Goal: Task Accomplishment & Management: Complete application form

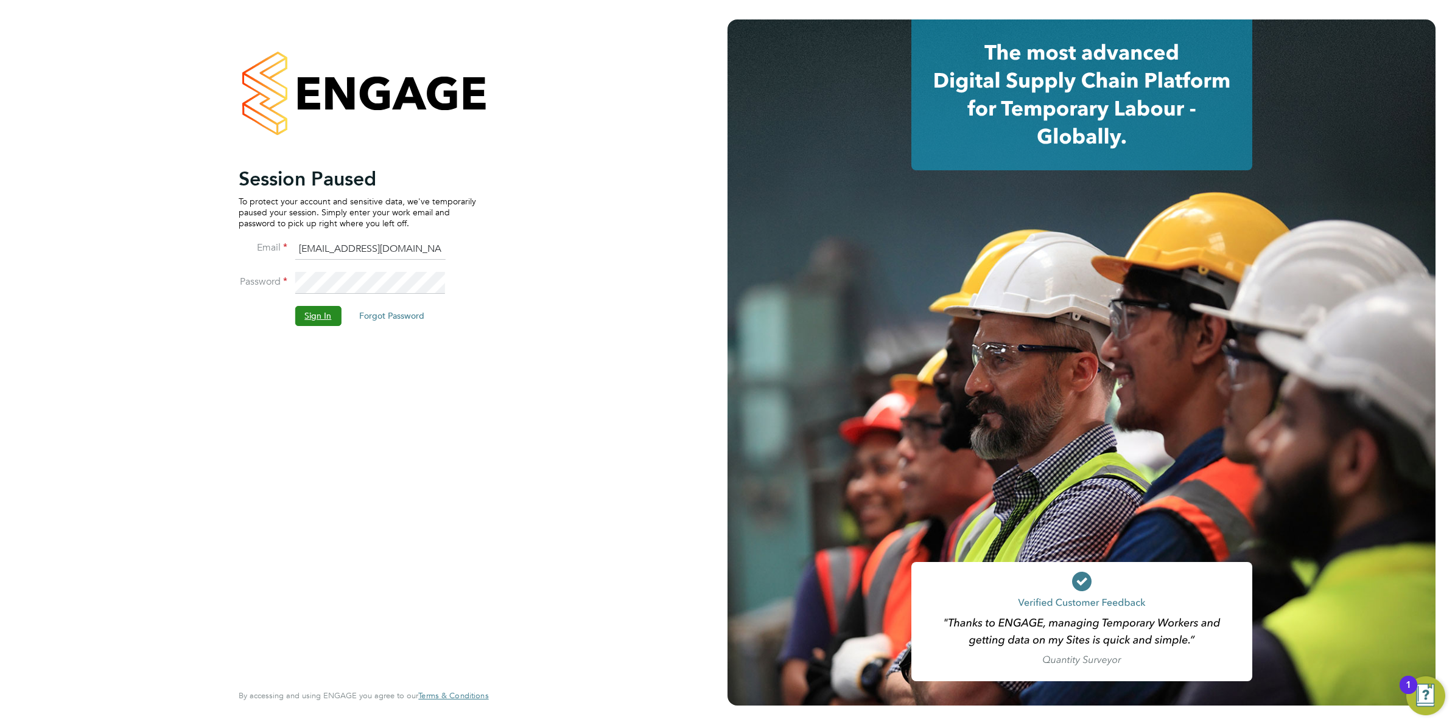
click at [310, 318] on button "Sign In" at bounding box center [318, 315] width 46 height 19
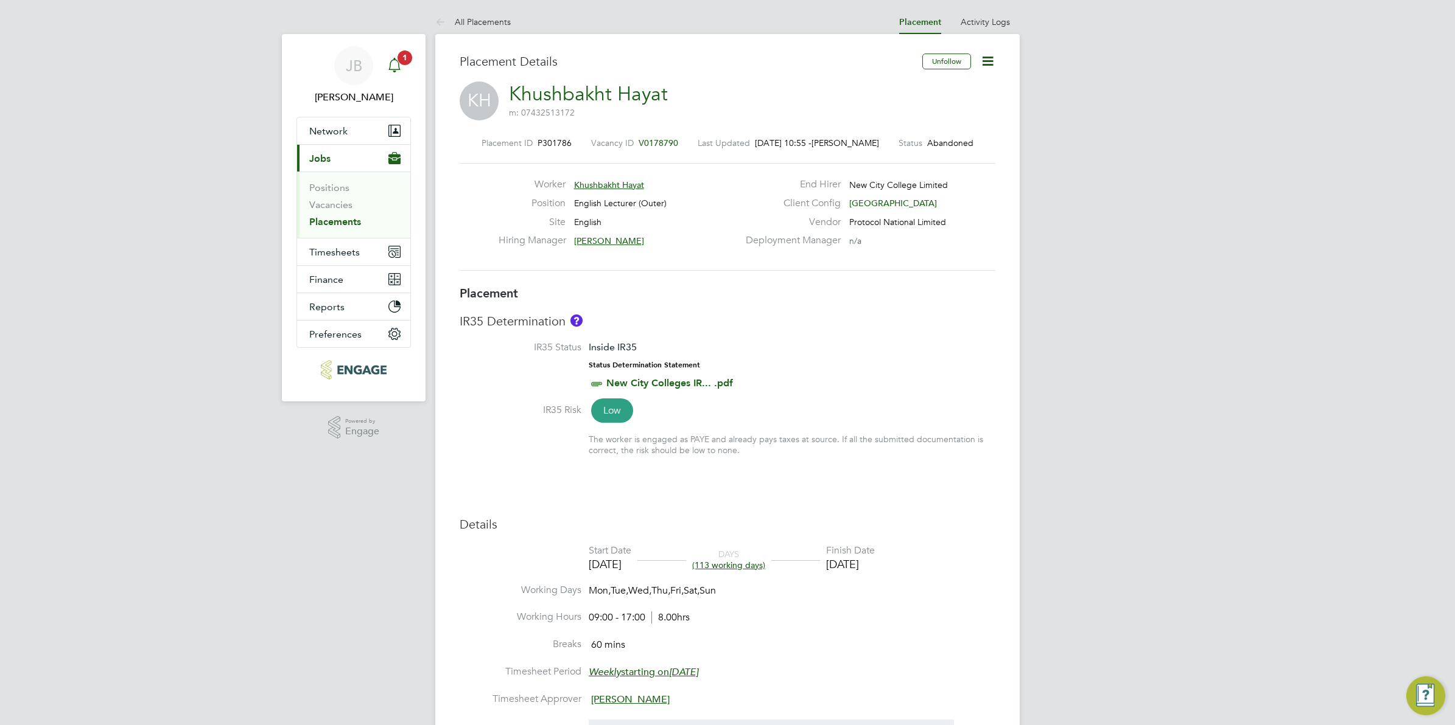
click at [391, 62] on icon "Main navigation" at bounding box center [394, 64] width 12 height 12
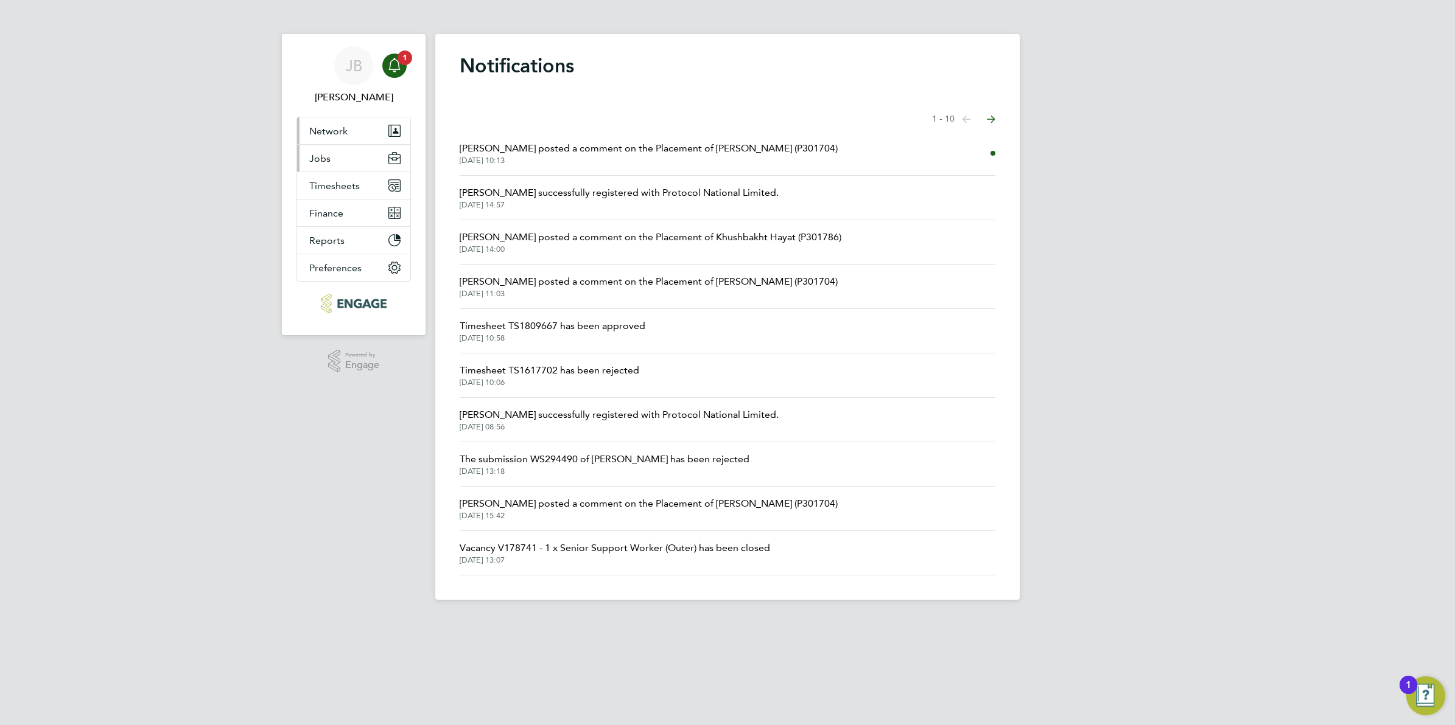
drag, startPoint x: 332, startPoint y: 131, endPoint x: 340, endPoint y: 154, distance: 23.7
click at [336, 142] on button "Network" at bounding box center [353, 130] width 113 height 27
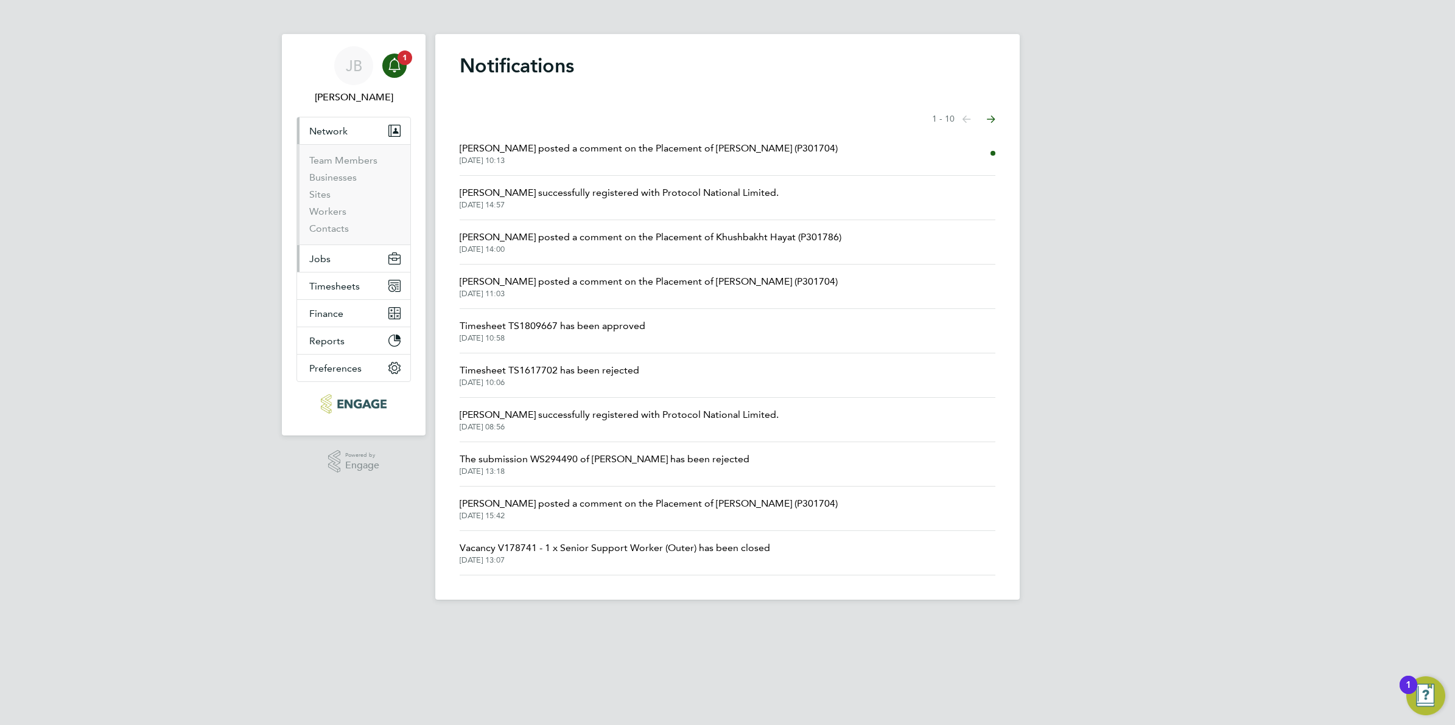
click at [326, 260] on span "Jobs" at bounding box center [319, 259] width 21 height 12
click at [327, 204] on link "Vacancies" at bounding box center [330, 205] width 43 height 12
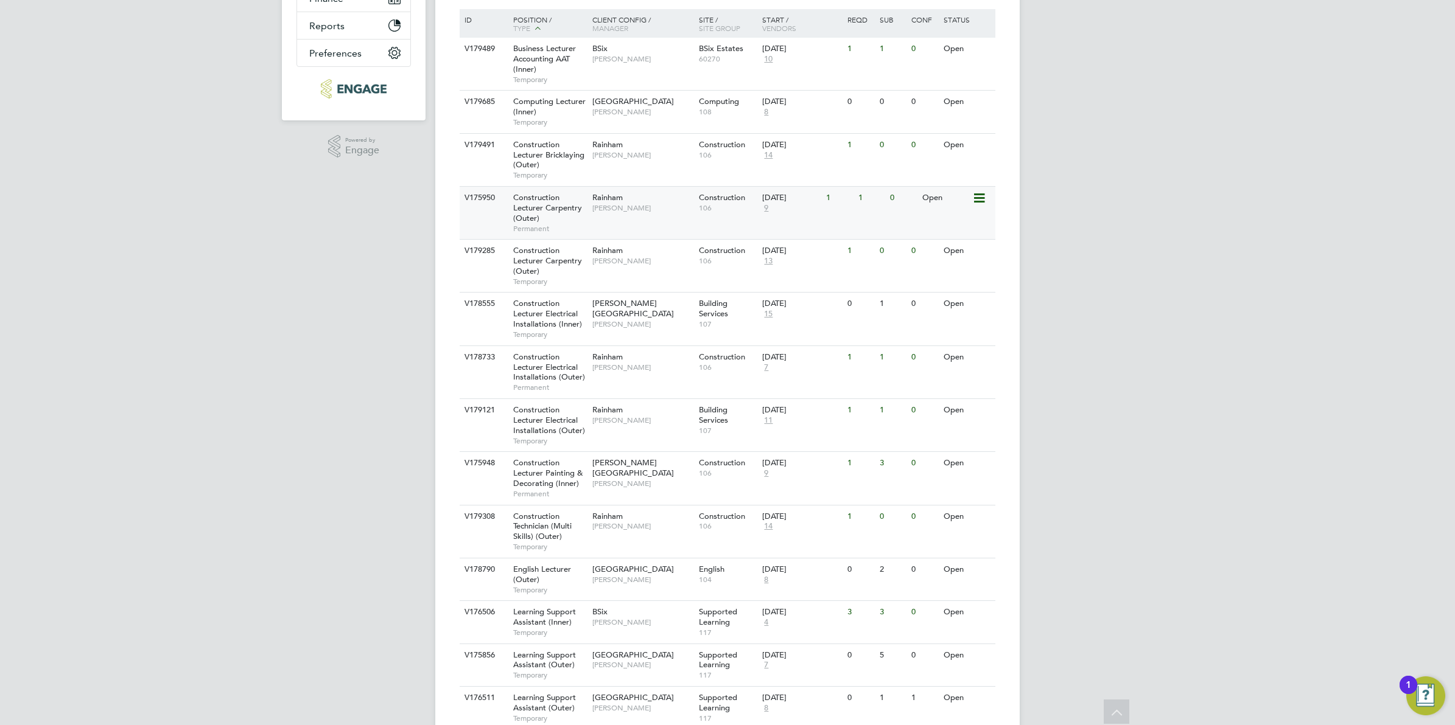
scroll to position [195, 0]
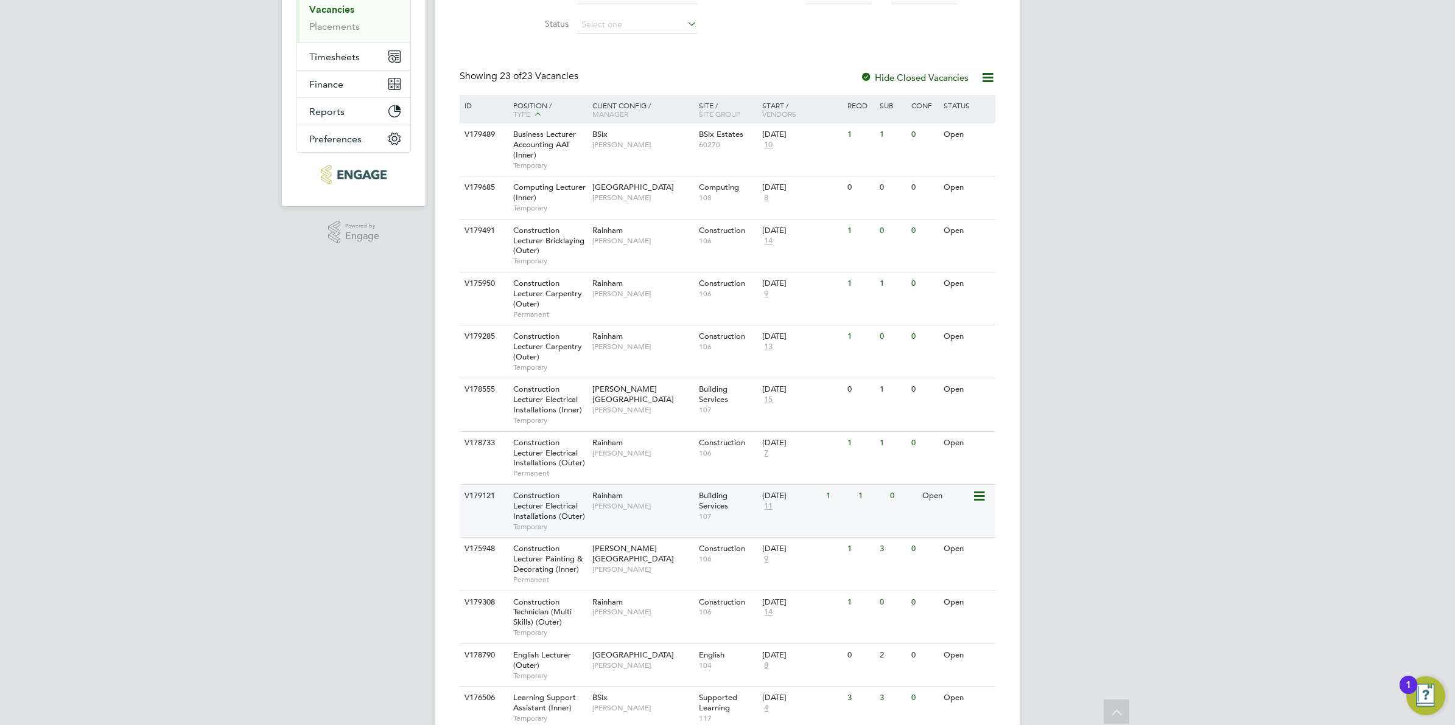
drag, startPoint x: 537, startPoint y: 499, endPoint x: 537, endPoint y: 516, distance: 17.0
drag, startPoint x: 537, startPoint y: 516, endPoint x: 441, endPoint y: 554, distance: 102.7
click at [393, 542] on div "JB Josh Boulding Notifications Applications: Network Team Members Businesses Si…" at bounding box center [727, 530] width 1455 height 1451
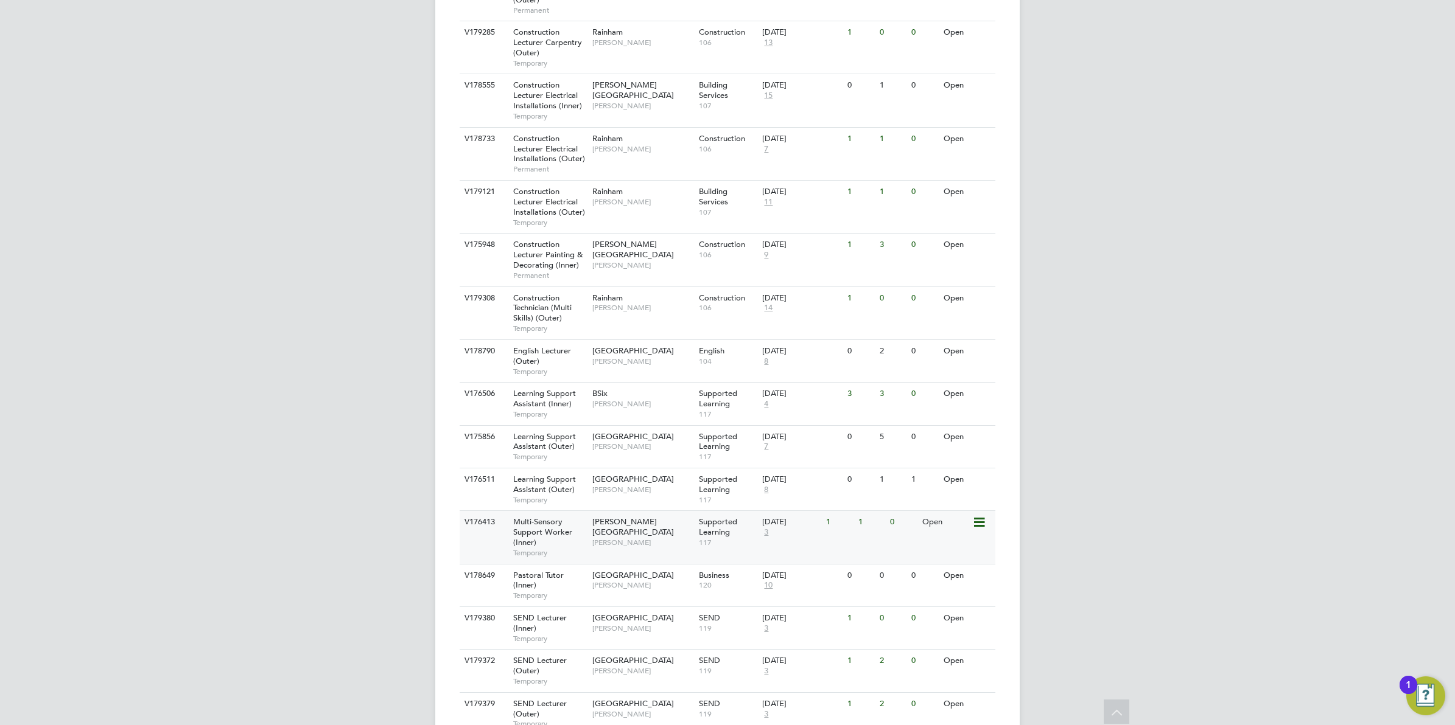
click at [540, 540] on div "Multi-Sensory Support Worker (Inner) Temporary" at bounding box center [546, 537] width 85 height 52
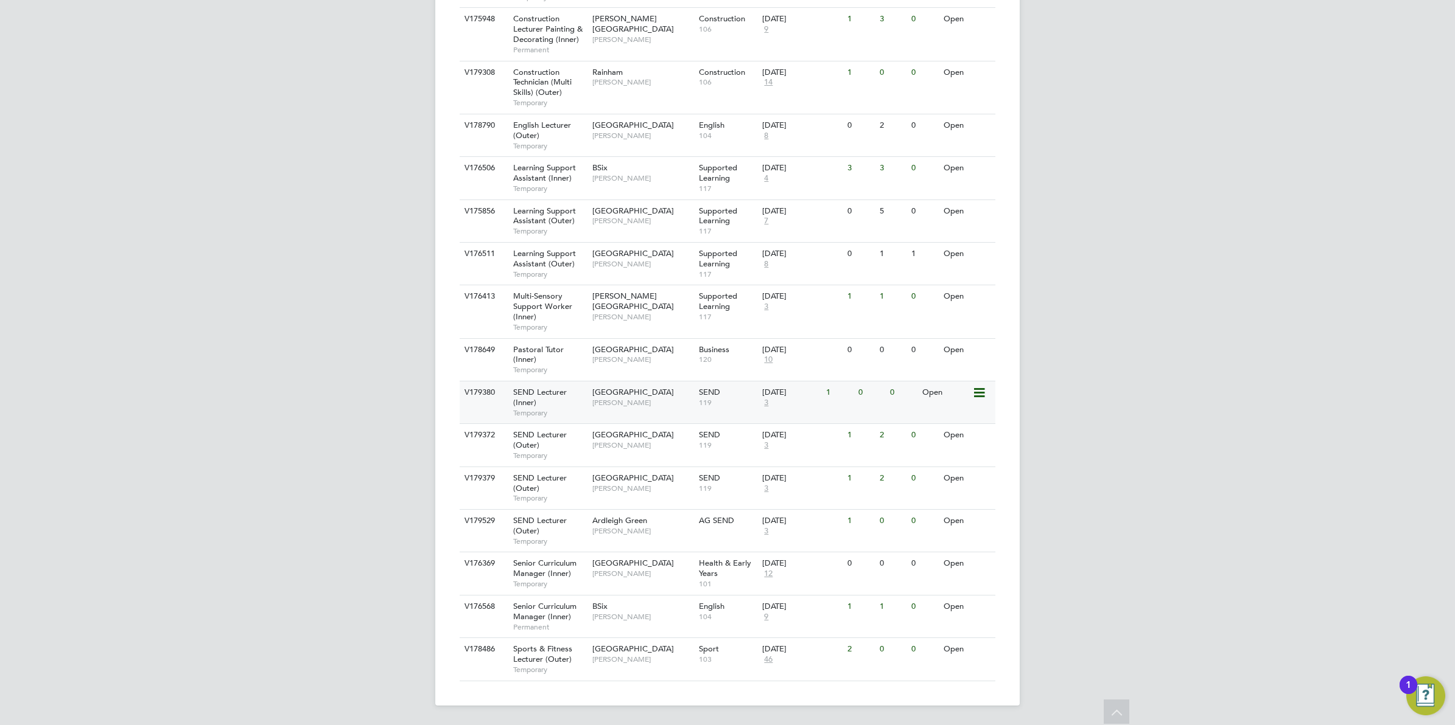
scroll to position [576, 0]
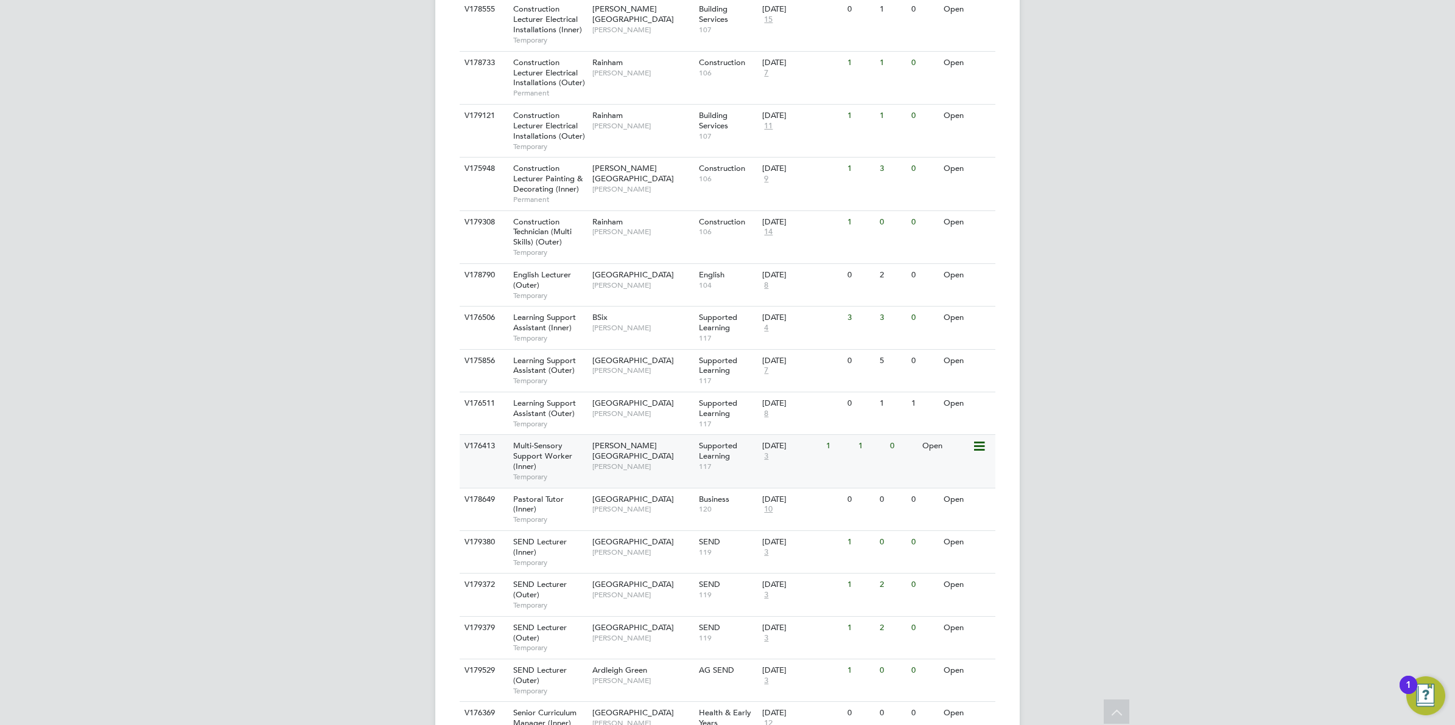
click at [561, 456] on span "Multi-Sensory Support Worker (Inner)" at bounding box center [542, 456] width 59 height 31
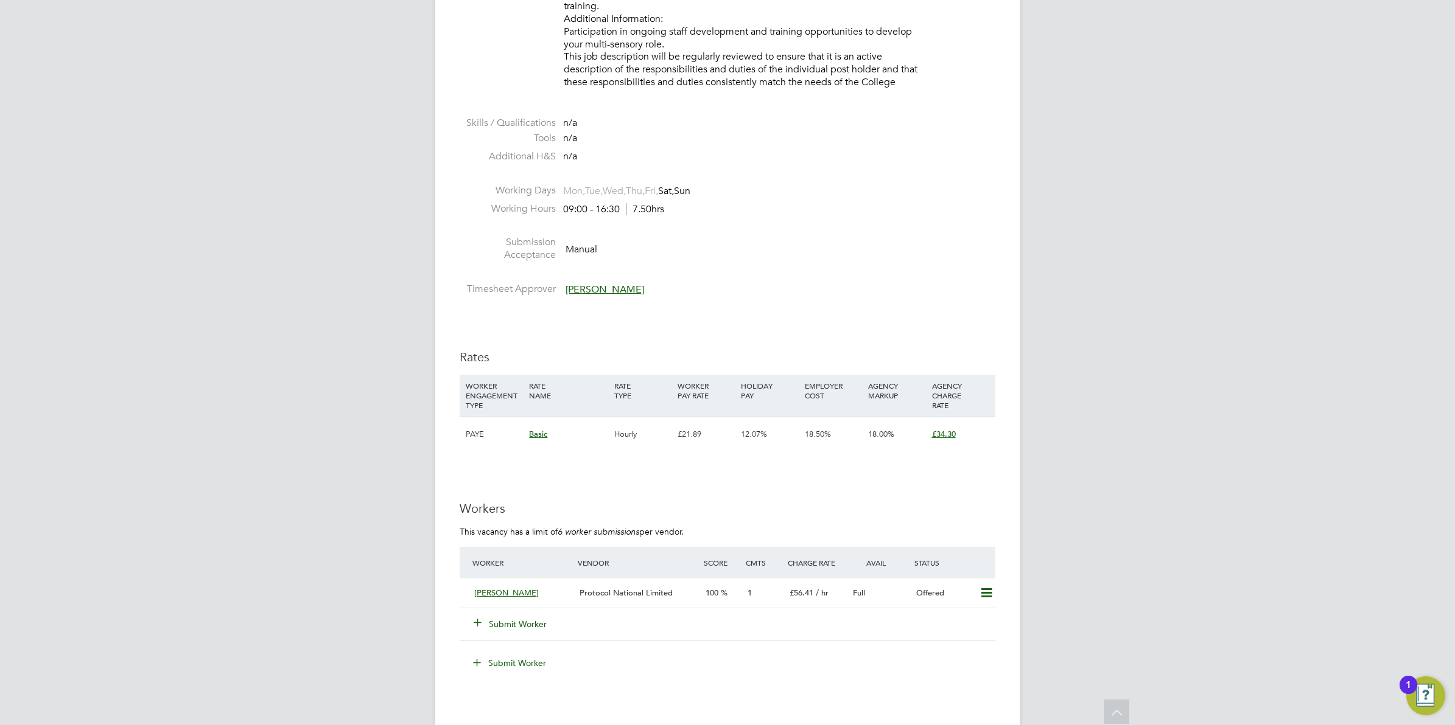
scroll to position [1445, 0]
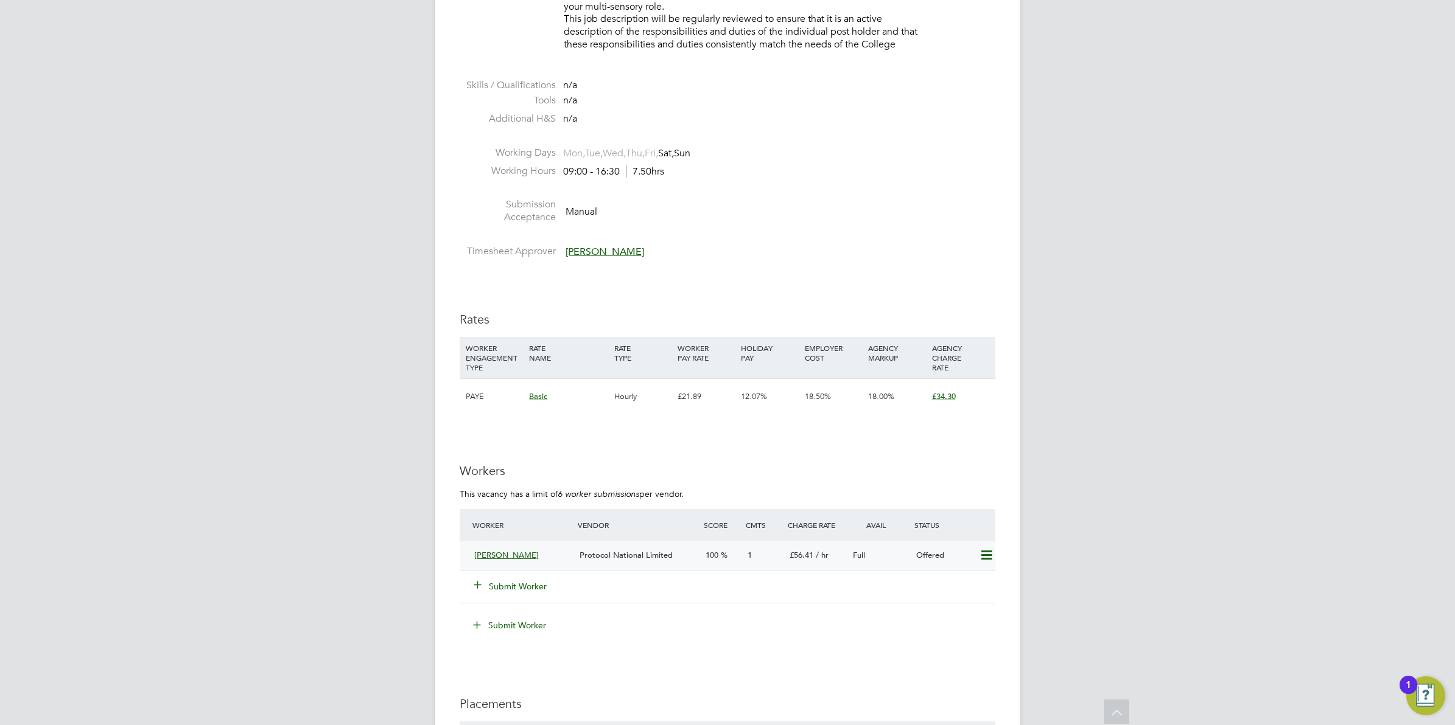
click at [811, 559] on span "£56.41" at bounding box center [801, 555] width 24 height 10
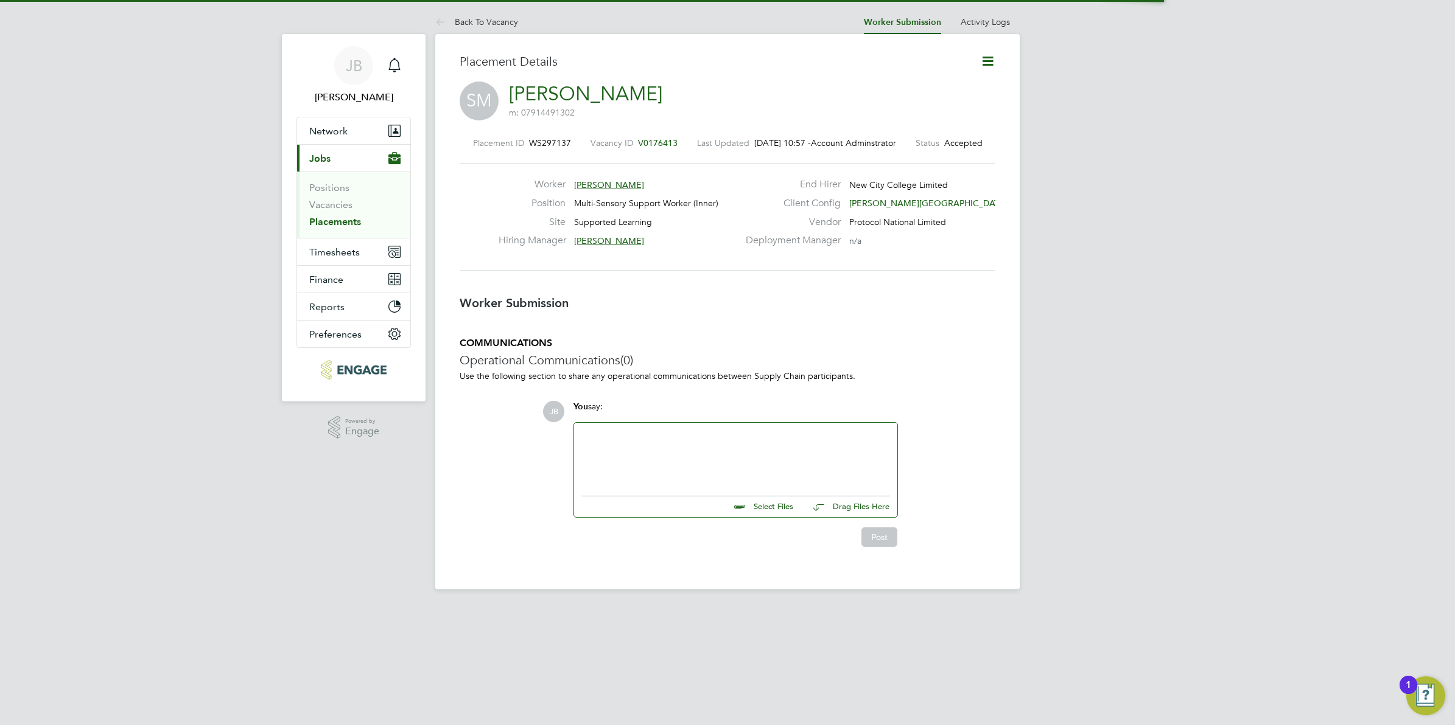
scroll to position [6, 6]
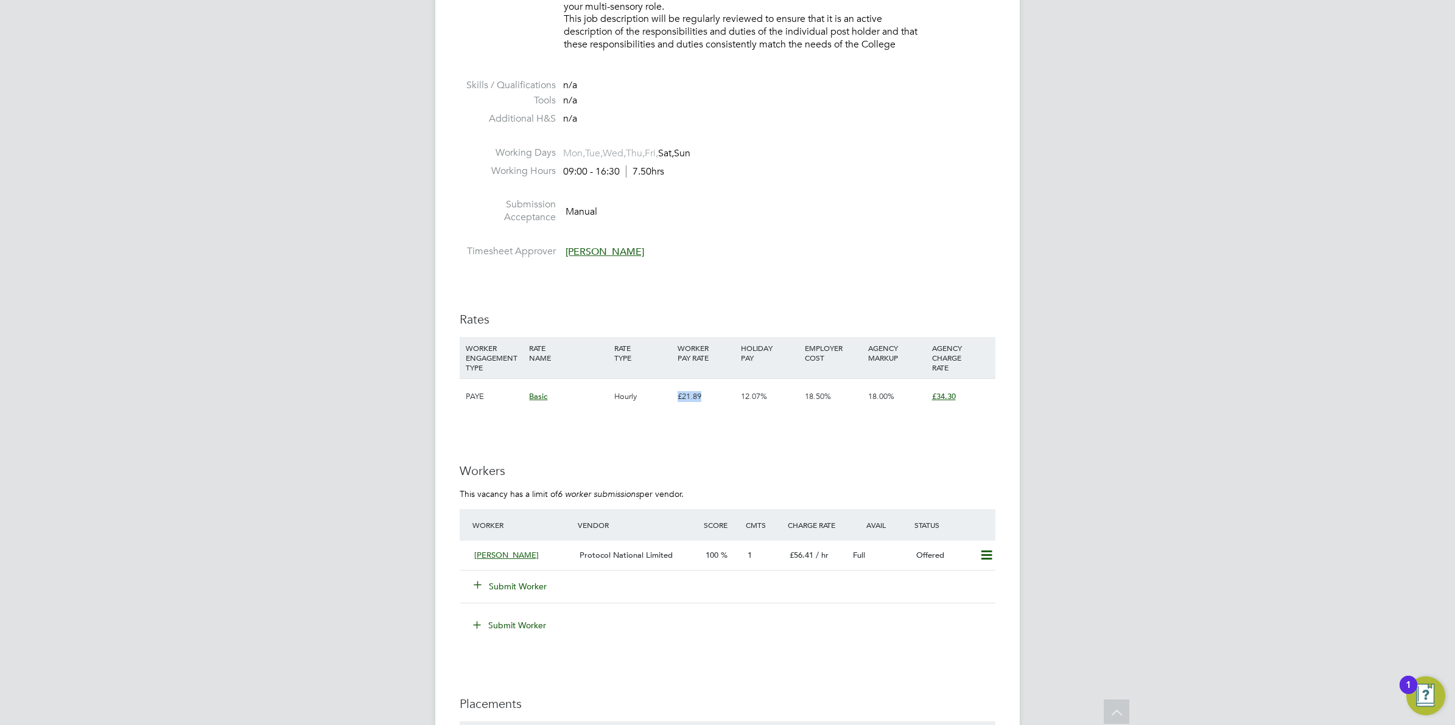
drag, startPoint x: 710, startPoint y: 399, endPoint x: 655, endPoint y: 390, distance: 54.8
click at [655, 390] on div "PAYE Basic Hourly £21.89 12.07% 18.50% 18.00% £34.30" at bounding box center [728, 397] width 536 height 36
drag, startPoint x: 655, startPoint y: 390, endPoint x: 710, endPoint y: 420, distance: 62.4
click at [710, 420] on div "IR35 Determination IR35 Status Inside IR35 Status Determination Statement New C…" at bounding box center [728, 179] width 536 height 2735
drag, startPoint x: 667, startPoint y: 397, endPoint x: 699, endPoint y: 409, distance: 33.7
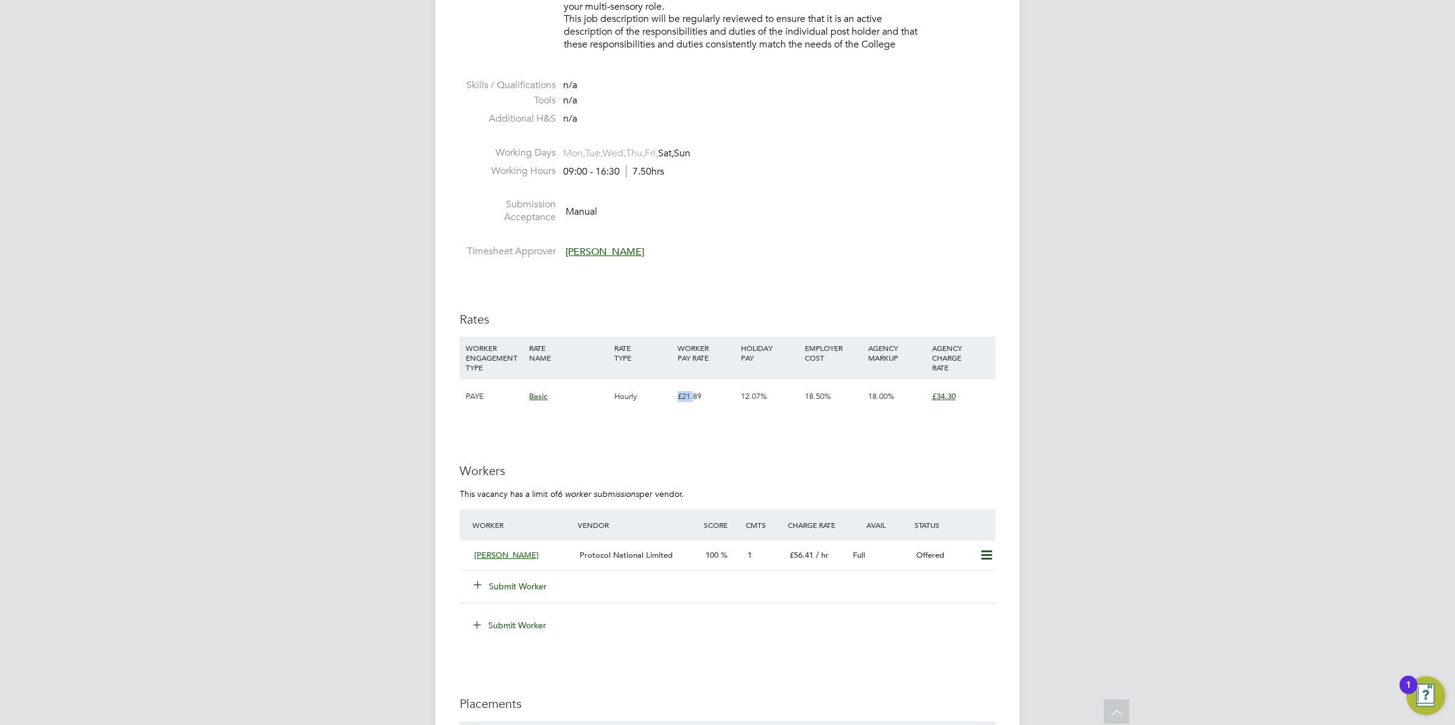
click at [699, 409] on div "PAYE Basic Hourly £21.89 12.07% 18.50% 18.00% £34.30" at bounding box center [728, 397] width 536 height 36
click at [668, 430] on div "IR35 Determination IR35 Status Inside IR35 Status Determination Statement New C…" at bounding box center [728, 179] width 536 height 2735
drag, startPoint x: 673, startPoint y: 393, endPoint x: 705, endPoint y: 397, distance: 31.9
click at [705, 397] on div "PAYE Basic Hourly £21.89 12.07% 18.50% 18.00% £34.30" at bounding box center [728, 397] width 536 height 36
drag, startPoint x: 705, startPoint y: 397, endPoint x: 697, endPoint y: 394, distance: 8.5
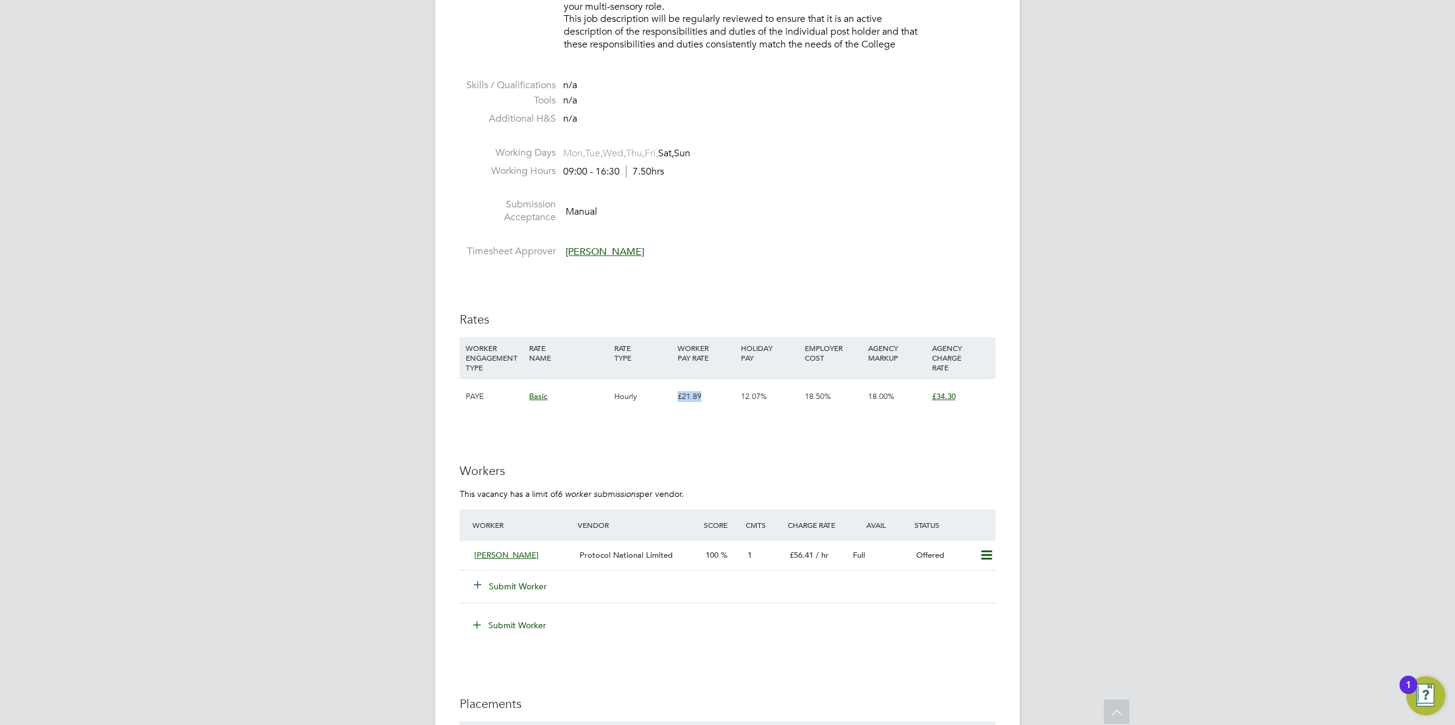
copy div "£21.89"
click at [716, 553] on span "100" at bounding box center [711, 555] width 13 height 10
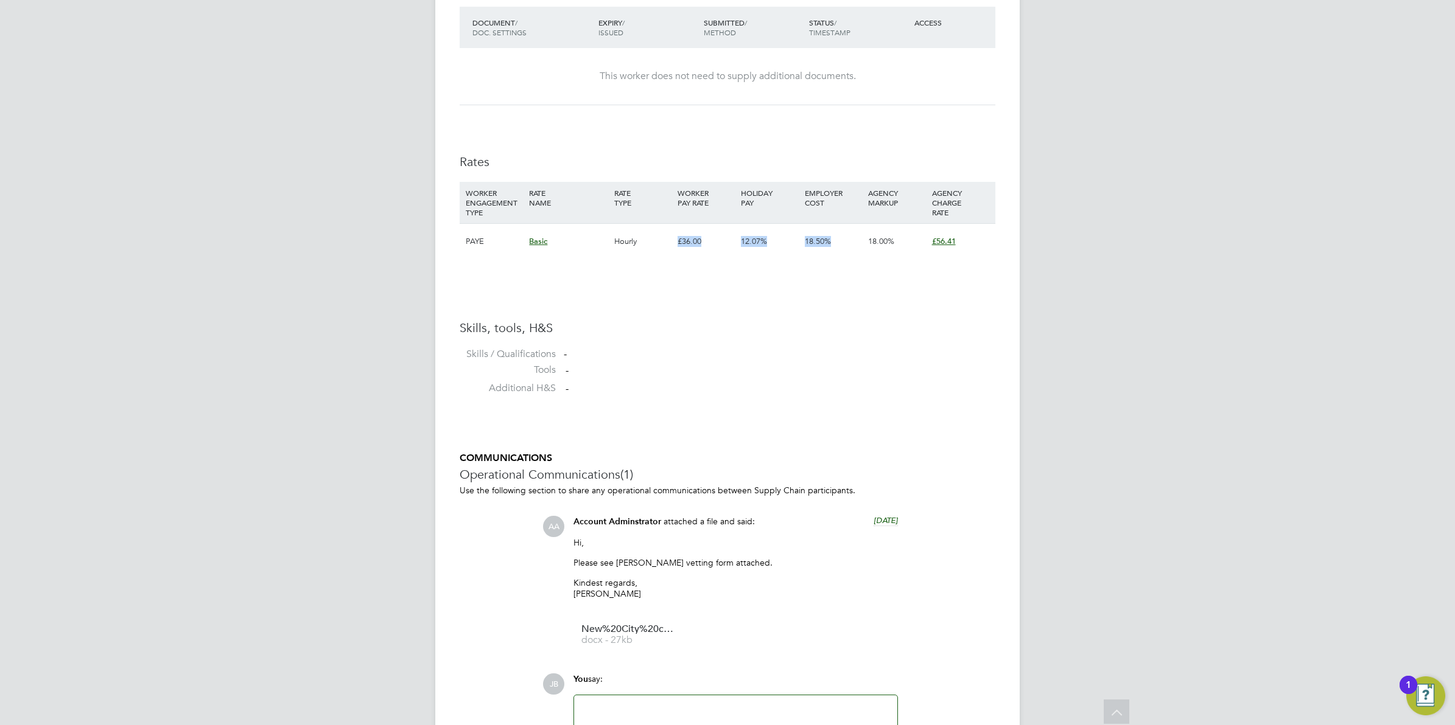
drag, startPoint x: 673, startPoint y: 242, endPoint x: 831, endPoint y: 250, distance: 158.5
click at [831, 250] on div "PAYE Basic Hourly £36.00 12.07% 18.50% 18.00% £56.41" at bounding box center [728, 241] width 536 height 36
copy div "£36.00 12.07% 18.50%"
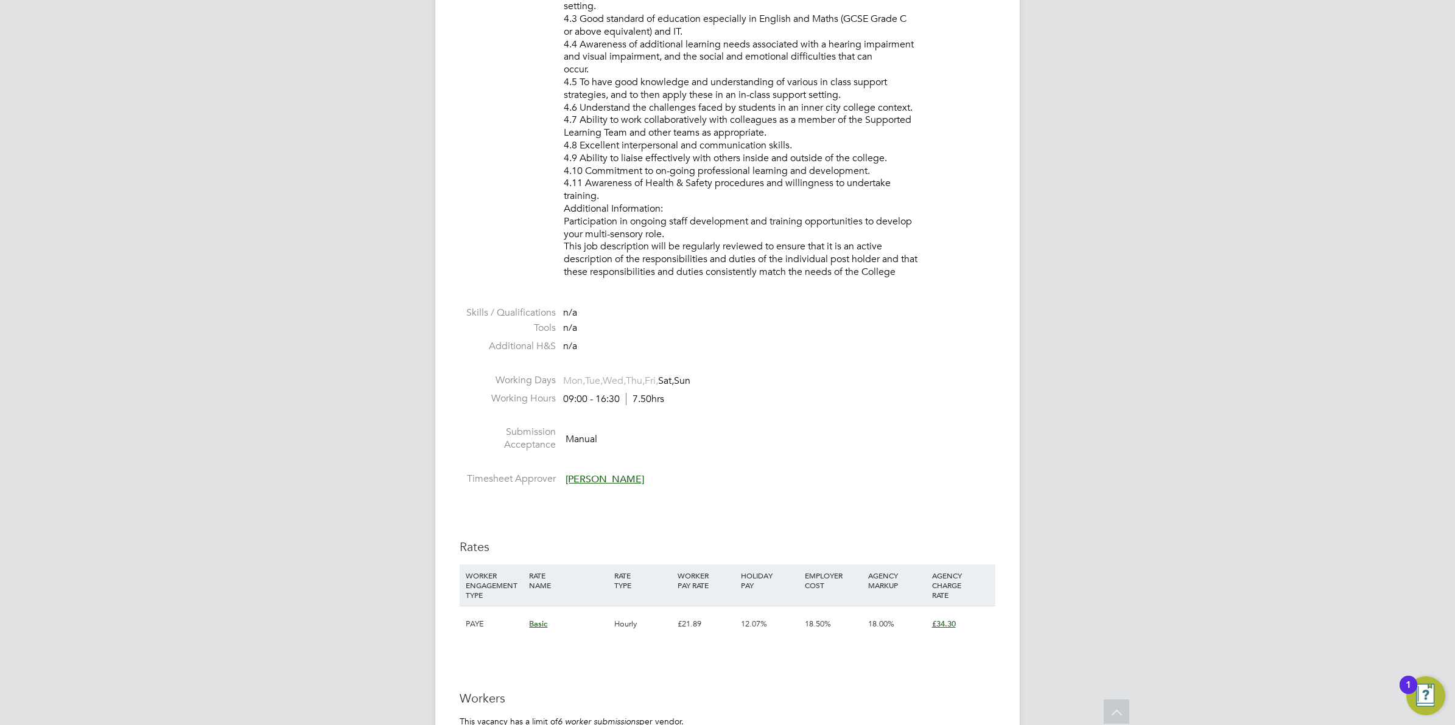
scroll to position [1522, 0]
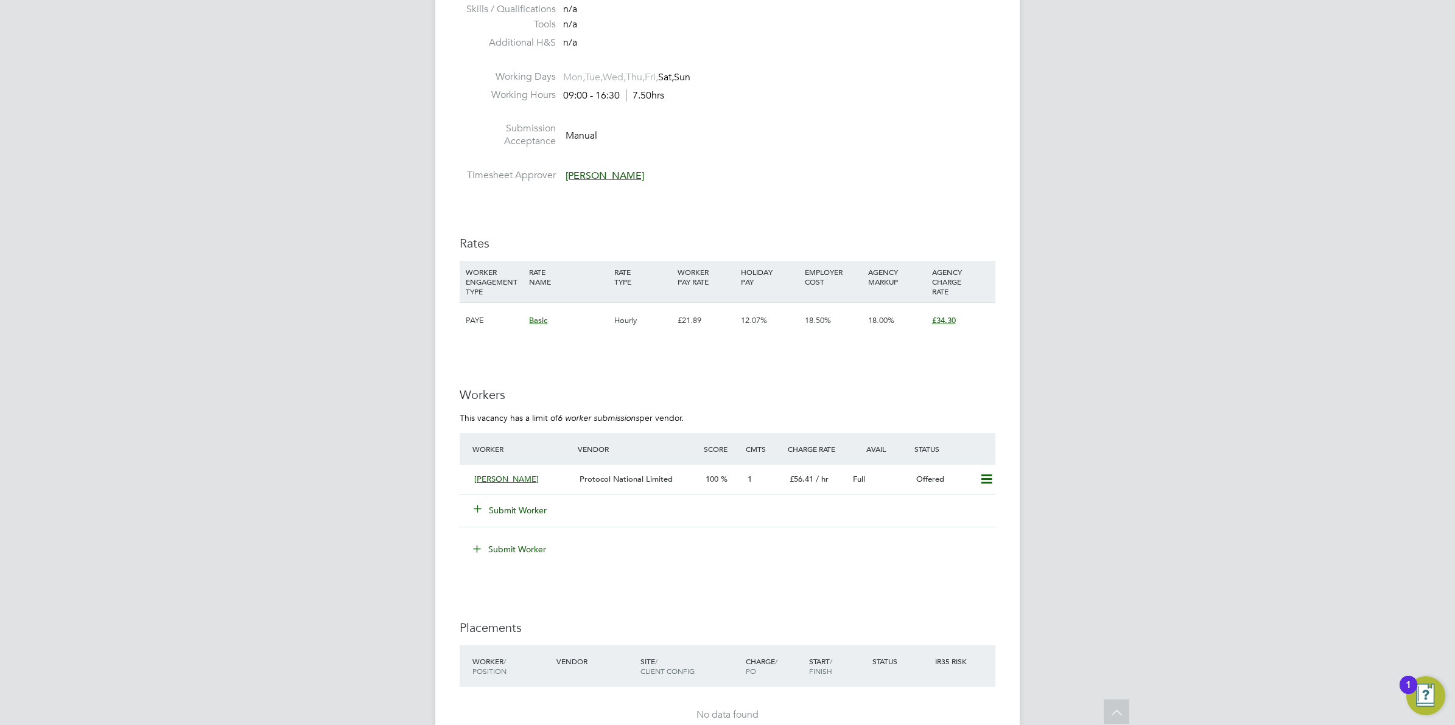
click at [501, 509] on button "Submit Worker" at bounding box center [510, 511] width 73 height 12
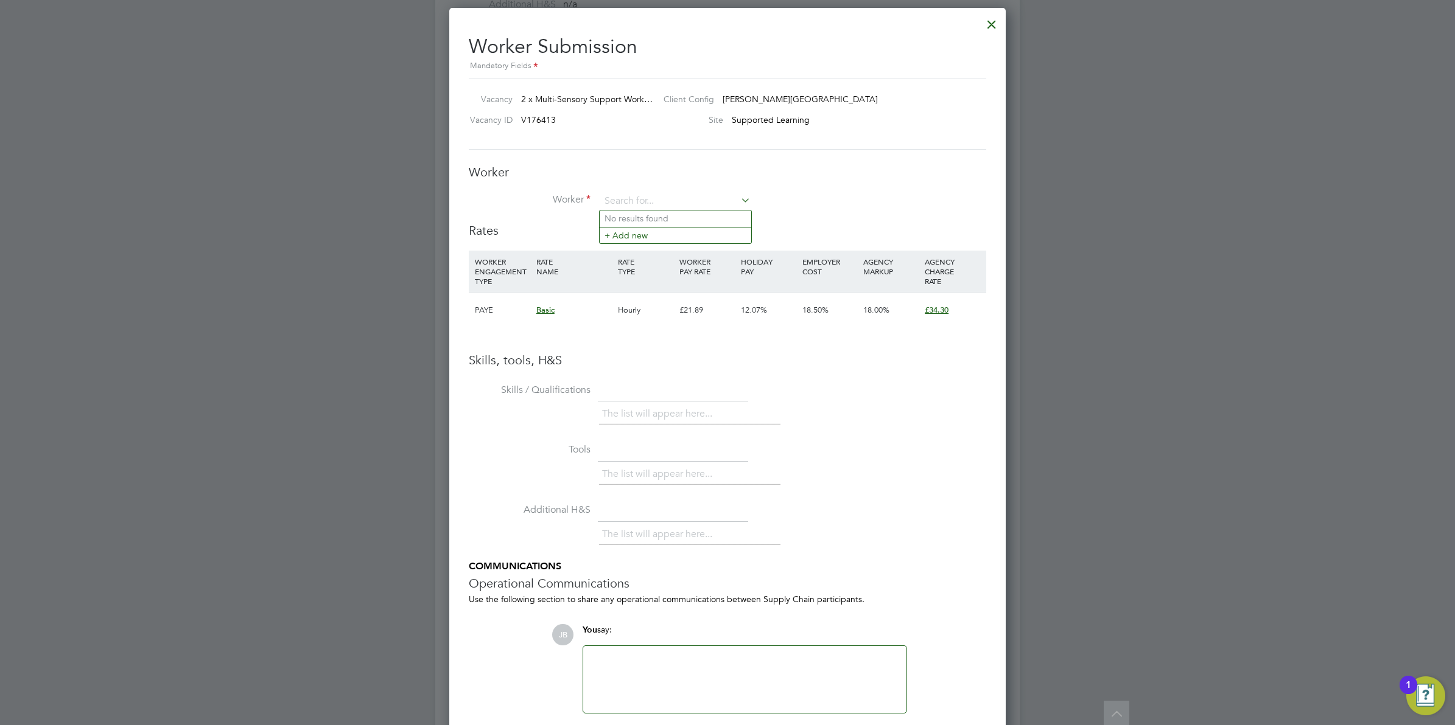
scroll to position [1598, 0]
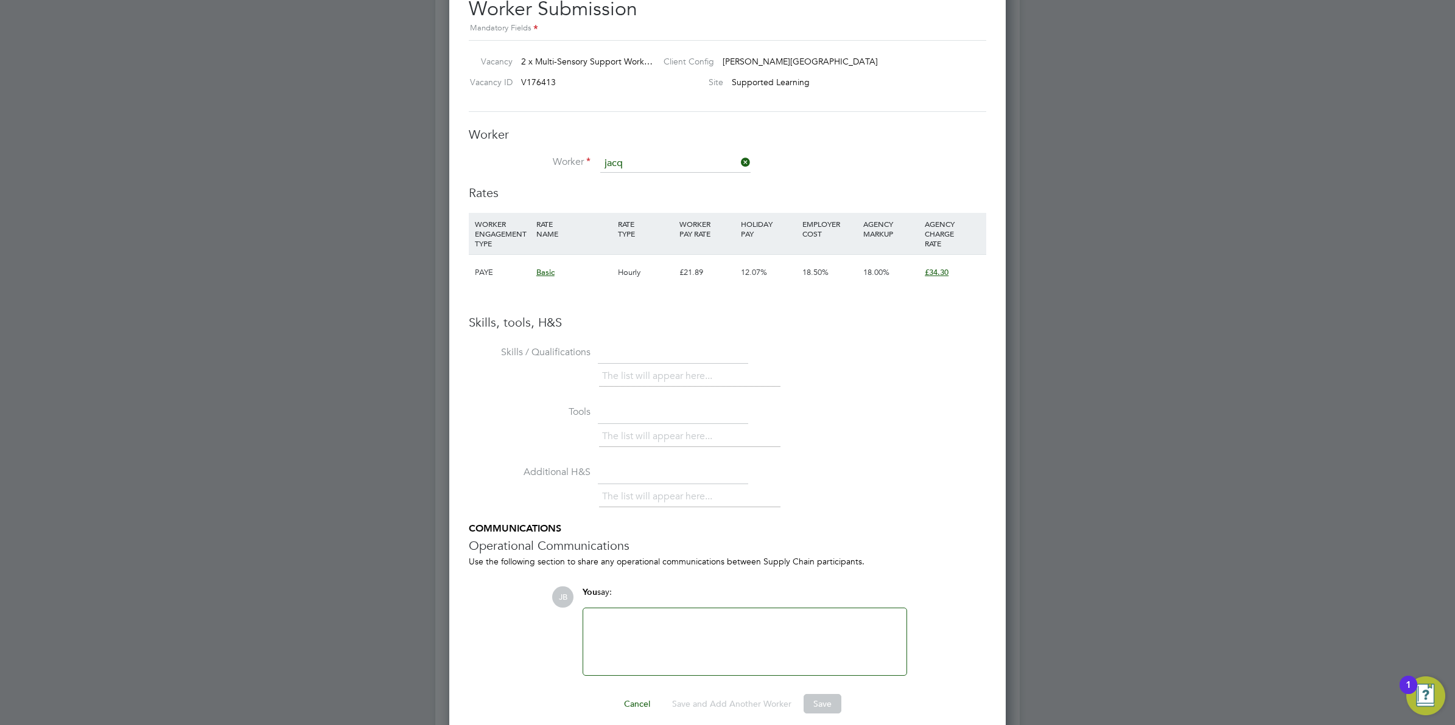
click at [639, 178] on li "Jacq ueline Morley (00037)" at bounding box center [675, 181] width 152 height 16
type input "Jacqueline Morley (00037)"
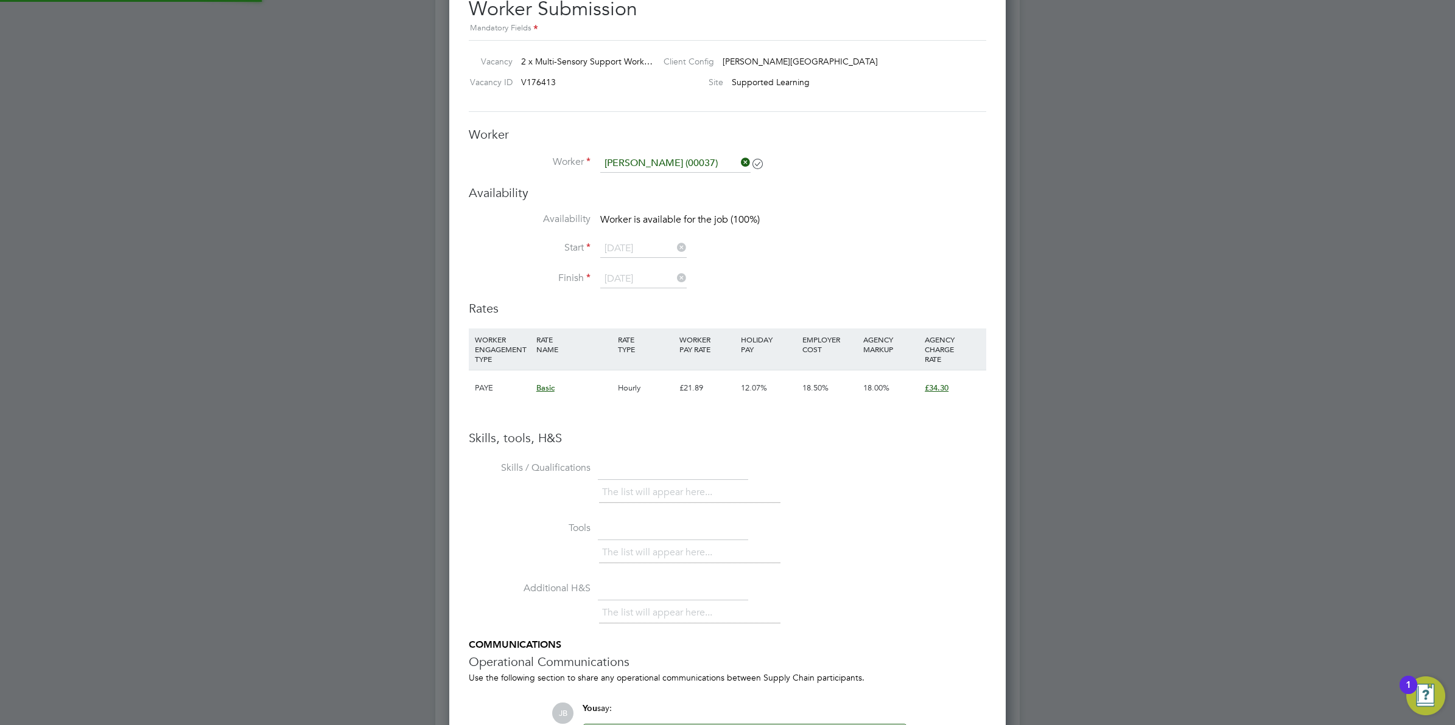
scroll to position [5, 6]
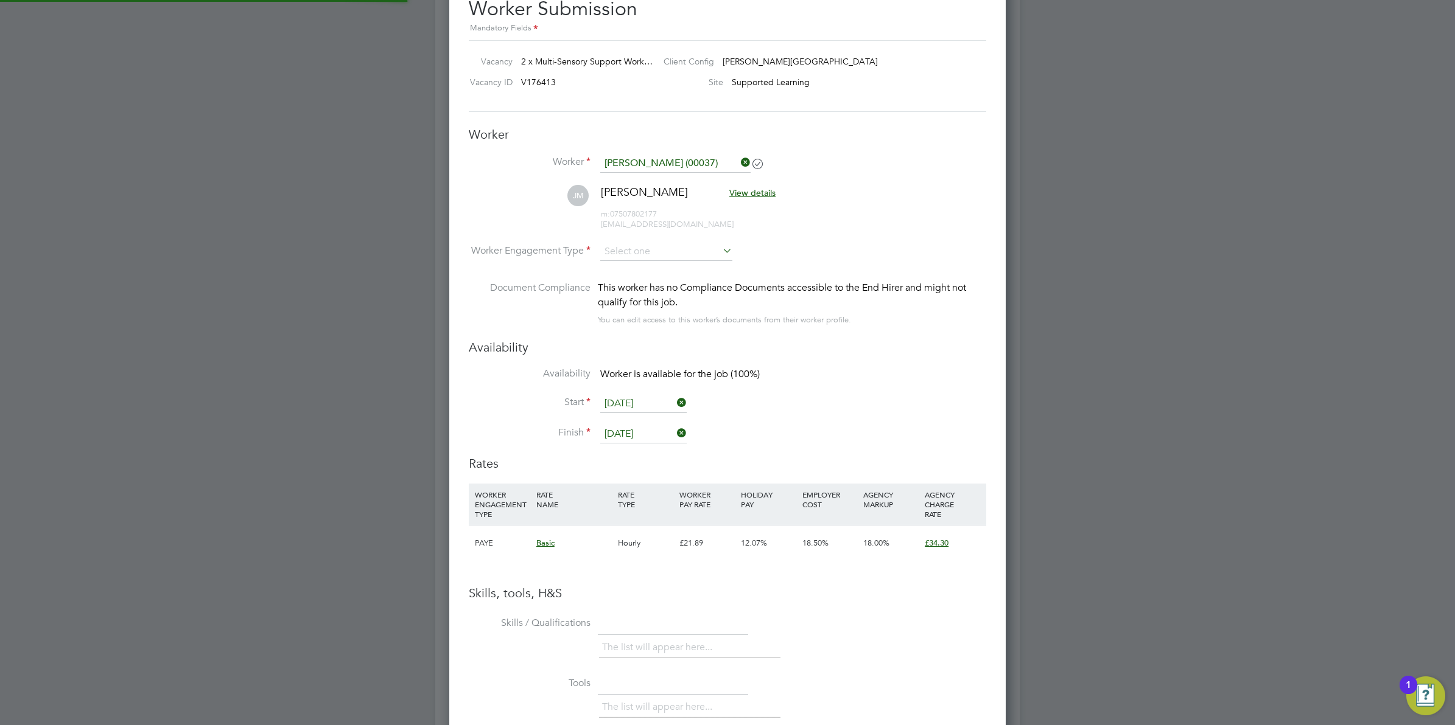
click at [628, 242] on li "JM Jacqueline Morley View details m: 07507802177 jacquis.csw@gmail.com" at bounding box center [727, 214] width 517 height 58
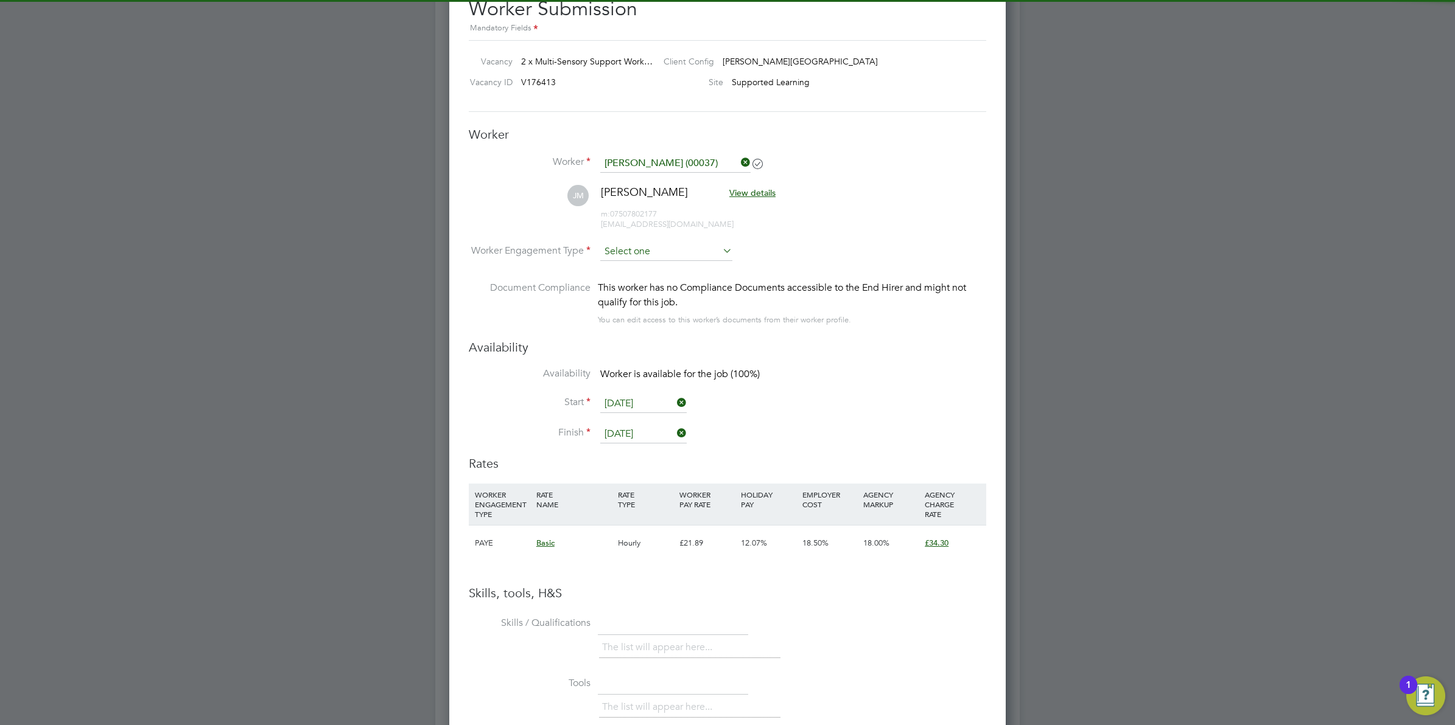
click at [630, 254] on input at bounding box center [666, 252] width 132 height 18
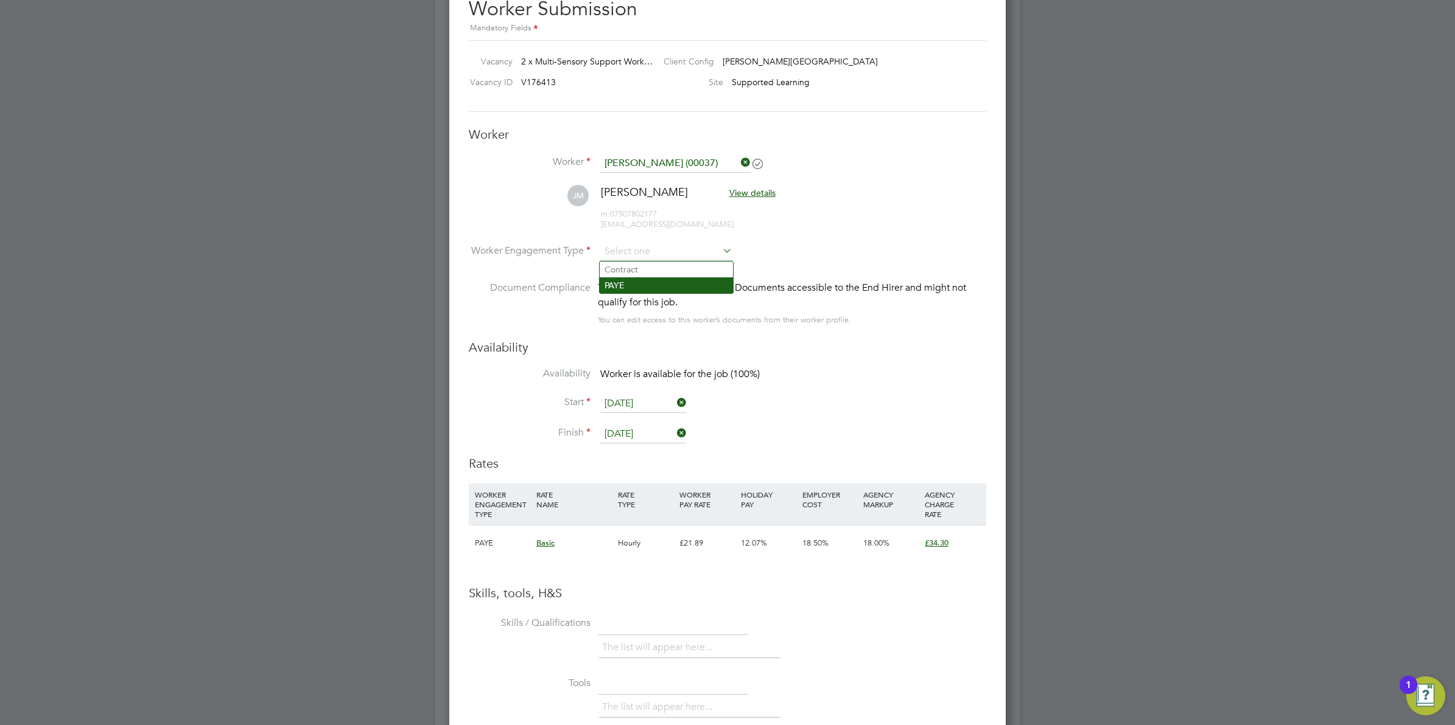
click at [627, 284] on li "PAYE" at bounding box center [665, 286] width 133 height 16
type input "PAYE"
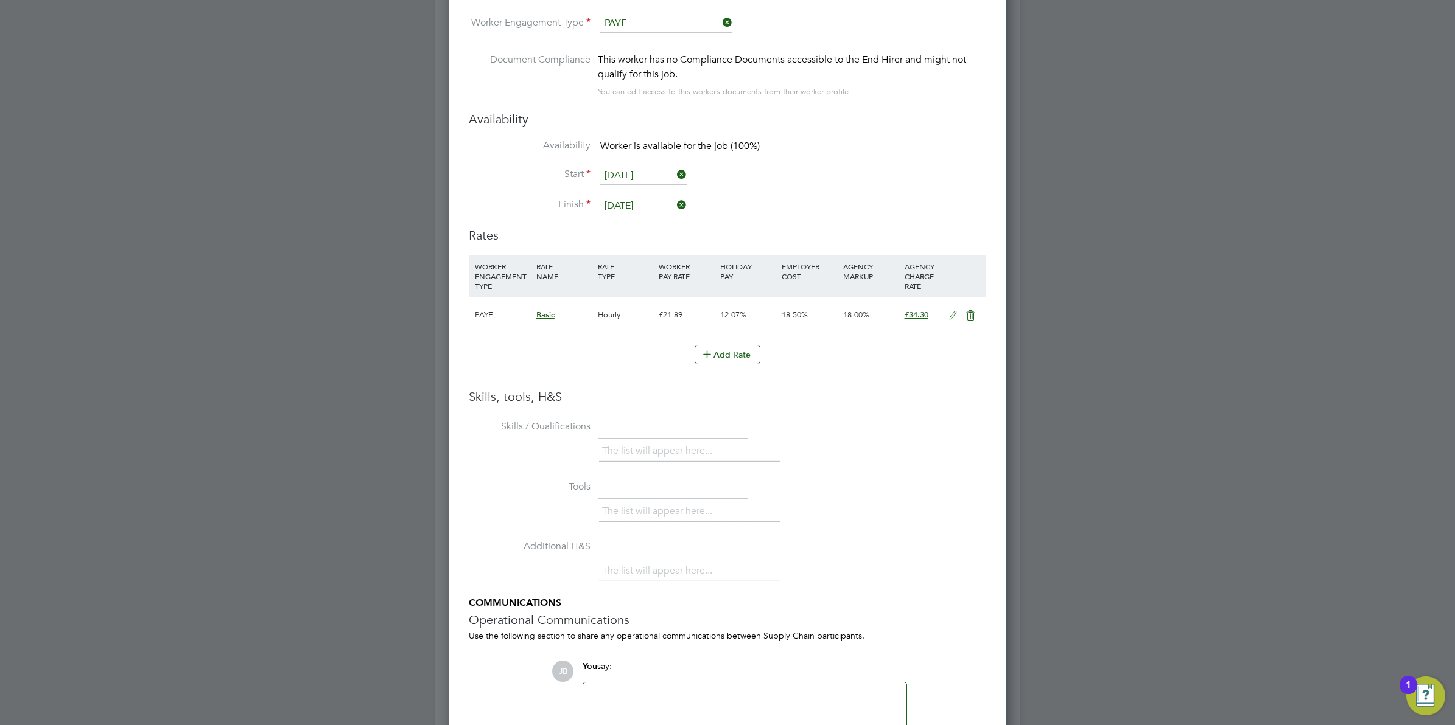
click at [949, 318] on icon at bounding box center [952, 316] width 15 height 10
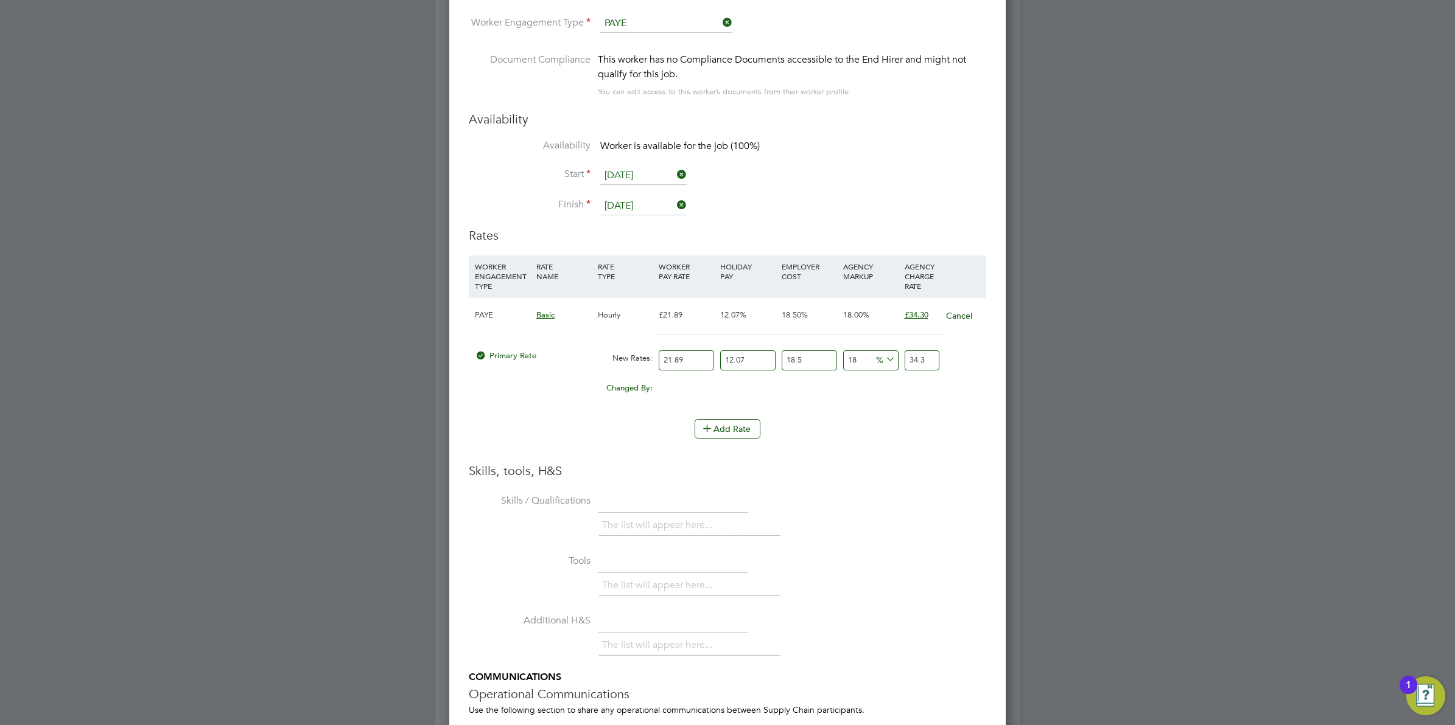
drag, startPoint x: 689, startPoint y: 361, endPoint x: 542, endPoint y: 275, distance: 170.5
click at [509, 306] on div "PAYE Basic Hourly £21.89 12.07% 18.50% 18.00% £34.30 Cancel Primary Rate New Ra…" at bounding box center [727, 352] width 517 height 110
type input "3"
type input "4.70122443"
type input "36"
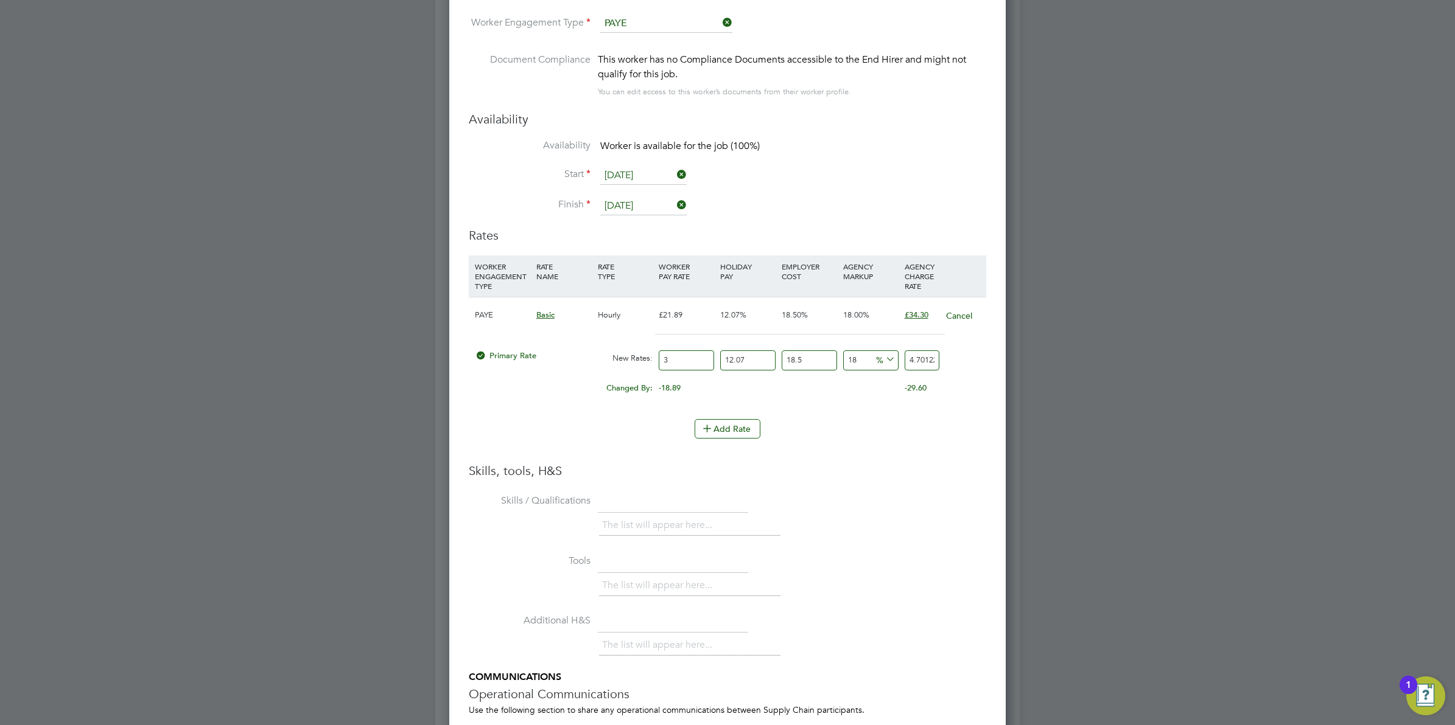
type input "56.41469316"
click at [848, 467] on h3 "Skills, tools, H&S" at bounding box center [727, 471] width 517 height 16
click at [671, 365] on input "36" at bounding box center [686, 361] width 55 height 20
type input "3"
type input "4.70122443"
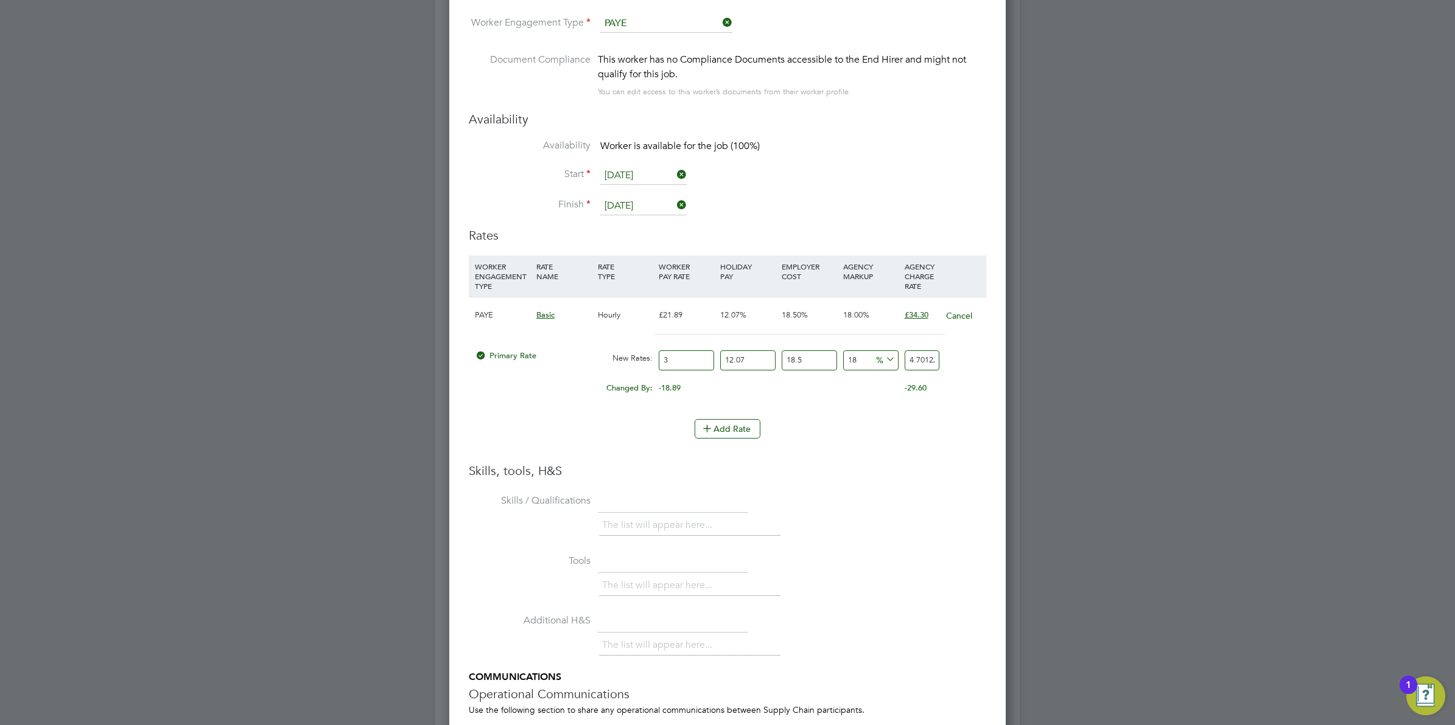
type input "38"
type input "59.54884278"
type input "38"
